Goal: Task Accomplishment & Management: Manage account settings

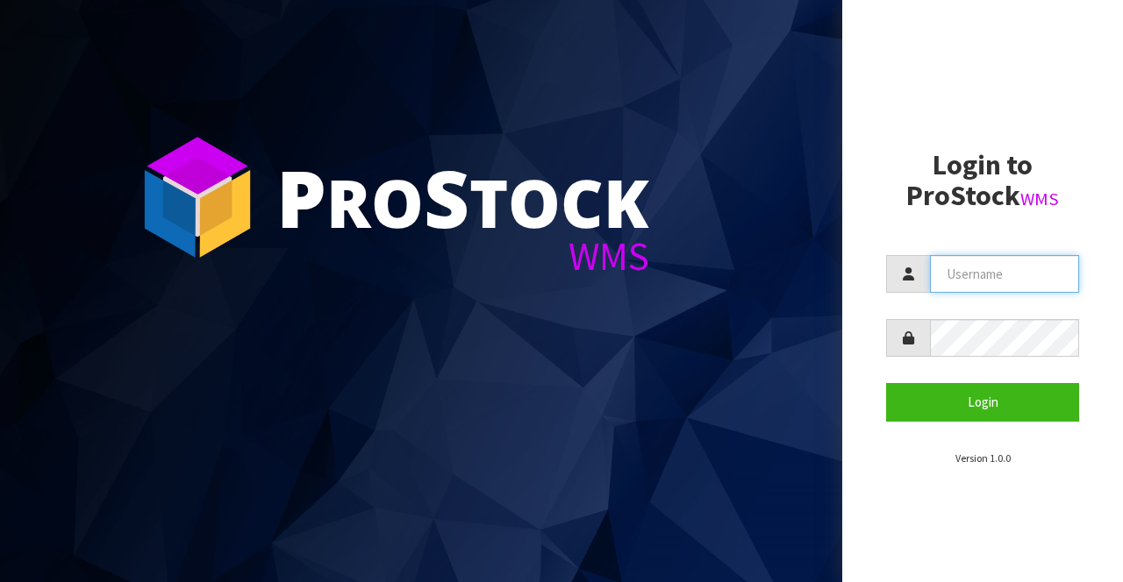
click at [952, 270] on input "text" at bounding box center [1004, 274] width 149 height 38
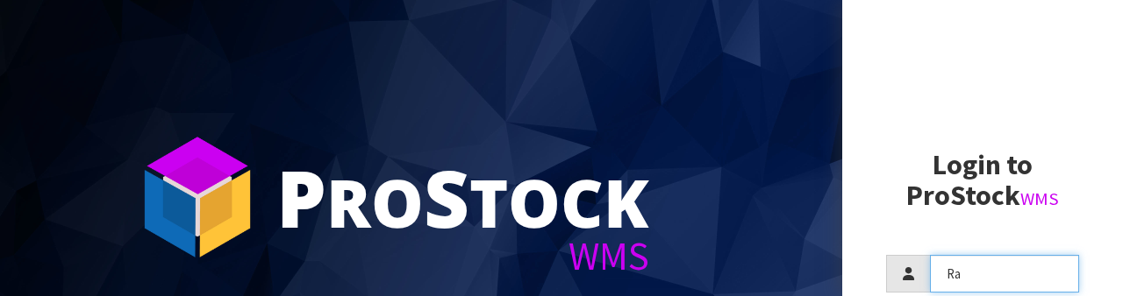
type input "[PERSON_NAME]"
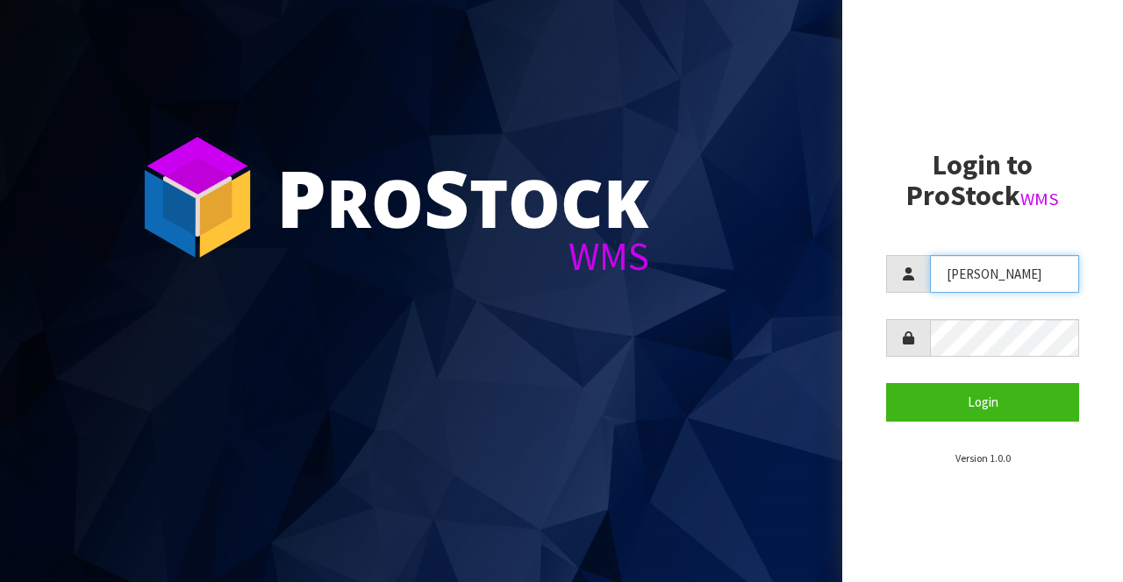
click at [998, 293] on input "[PERSON_NAME]" at bounding box center [1004, 274] width 149 height 38
